Goal: Information Seeking & Learning: Learn about a topic

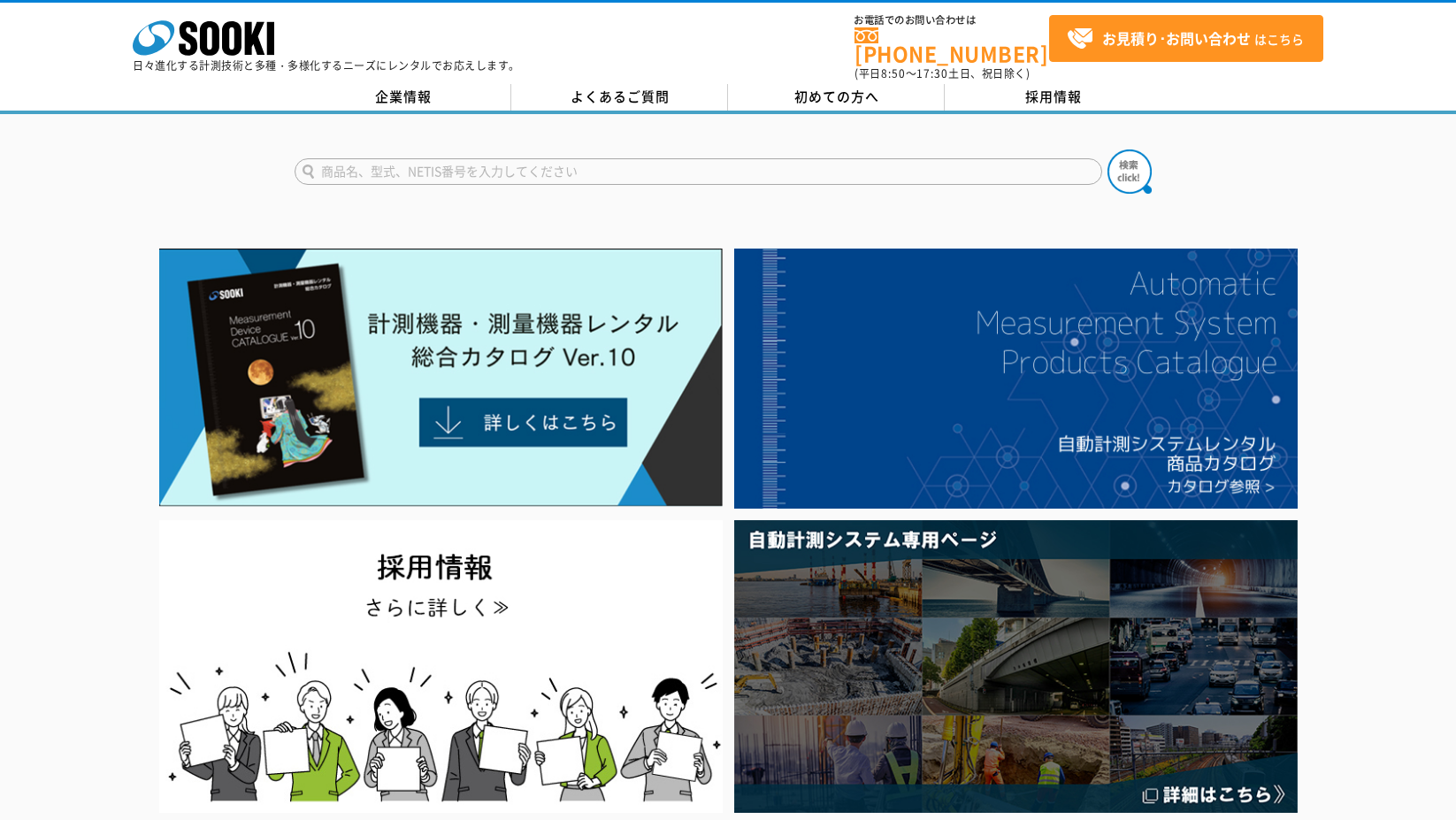
click at [434, 164] on input "text" at bounding box center [698, 171] width 808 height 27
type input "結露"
click at [1131, 156] on img at bounding box center [1130, 171] width 44 height 44
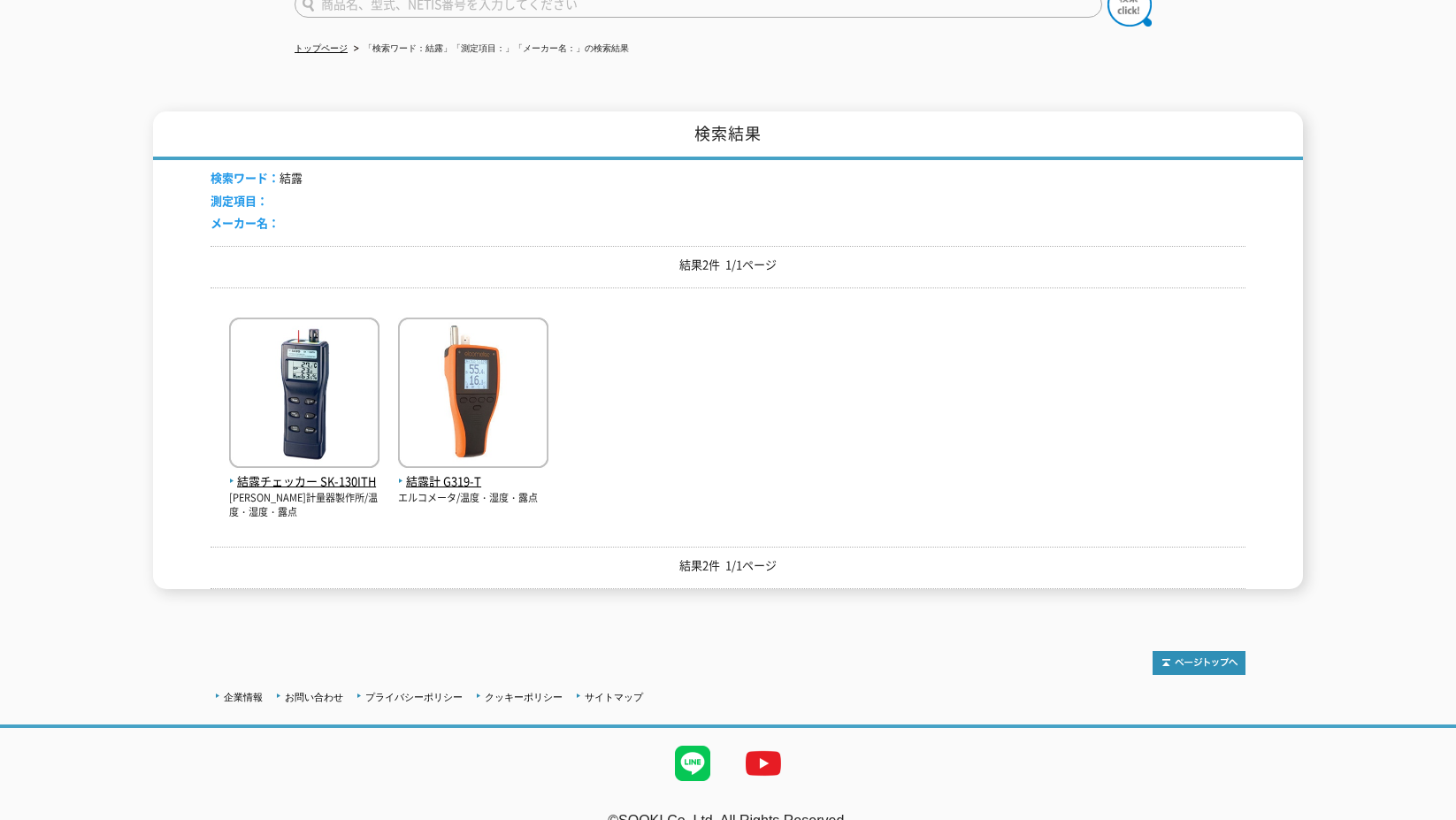
scroll to position [177, 0]
